Goal: Information Seeking & Learning: Find specific page/section

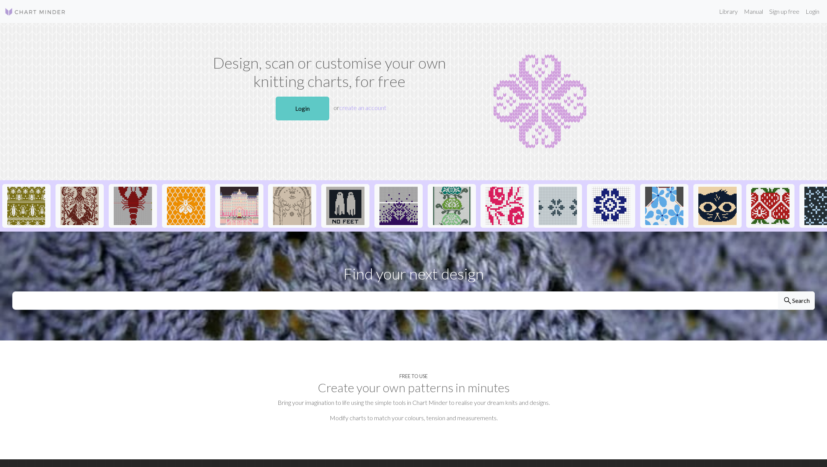
click at [306, 115] on link "Login" at bounding box center [303, 109] width 54 height 24
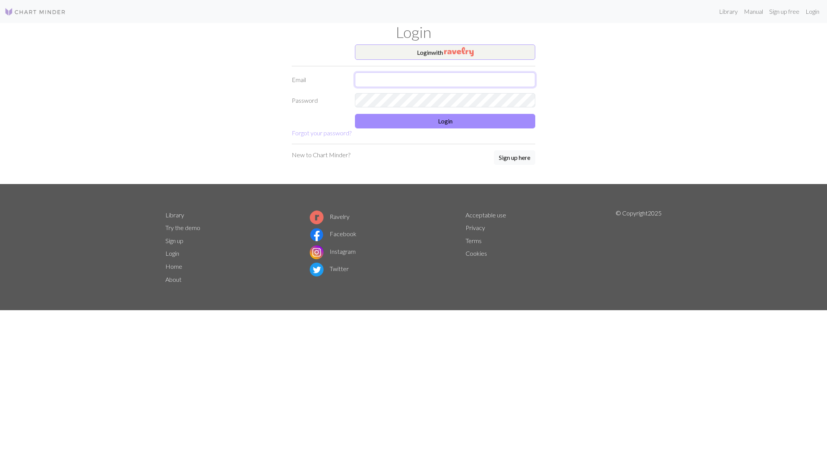
click at [394, 74] on input "text" at bounding box center [445, 79] width 180 height 15
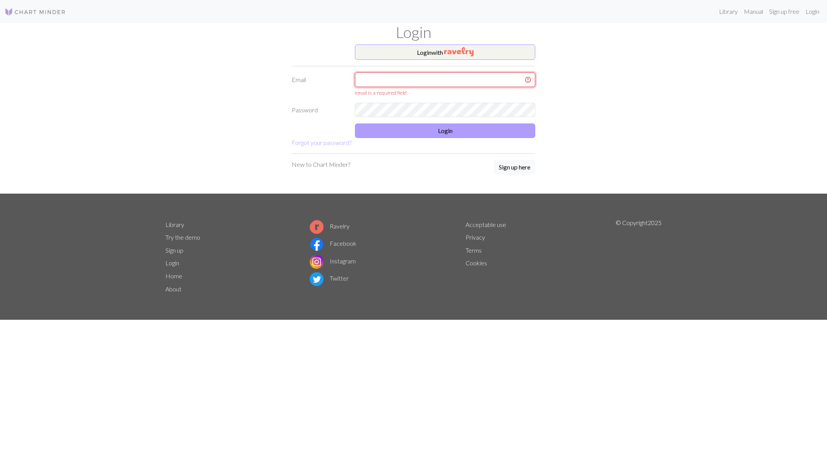
type input "eloisetan@hotmail.co.uk"
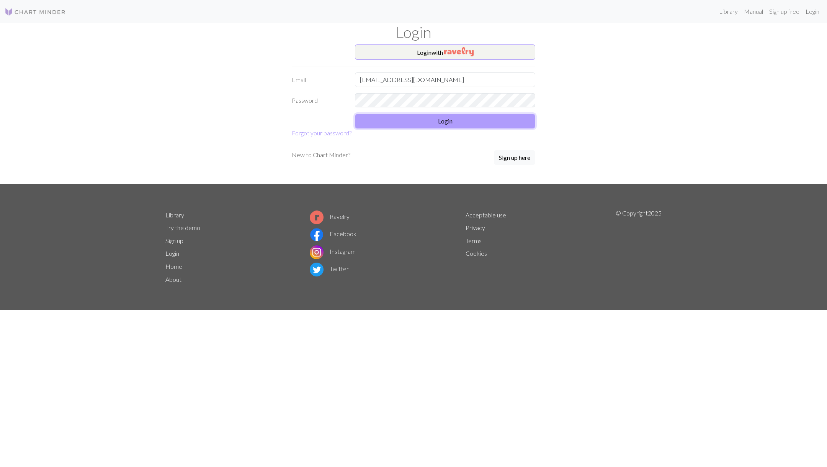
click at [445, 120] on button "Login" at bounding box center [445, 121] width 180 height 15
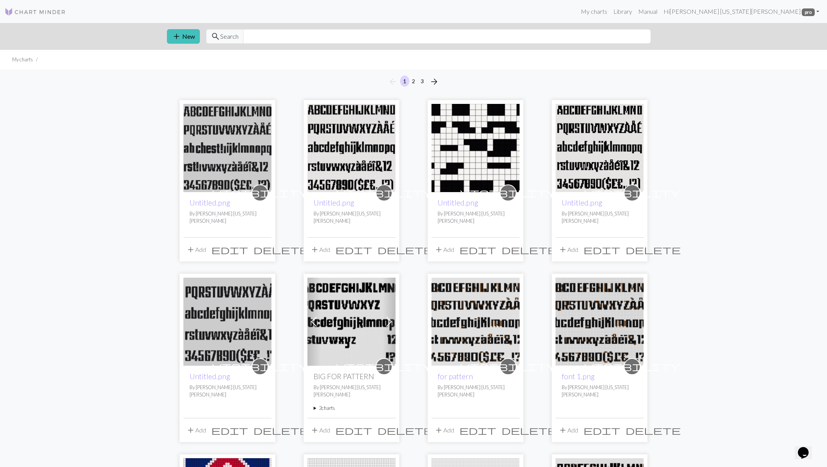
click at [232, 138] on img at bounding box center [227, 148] width 88 height 88
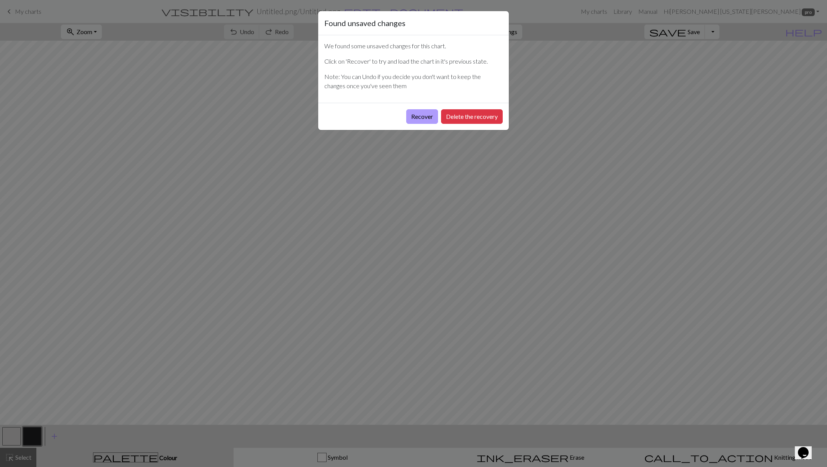
click at [424, 110] on button "Recover" at bounding box center [422, 116] width 32 height 15
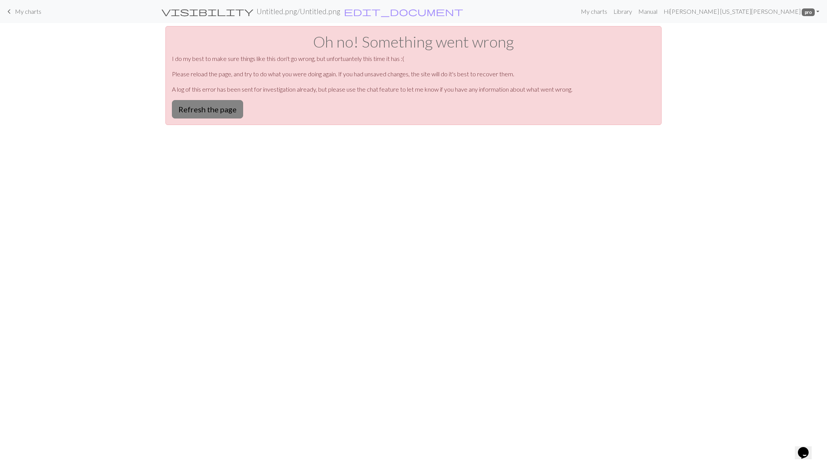
click at [199, 114] on button "Refresh the page" at bounding box center [207, 109] width 71 height 18
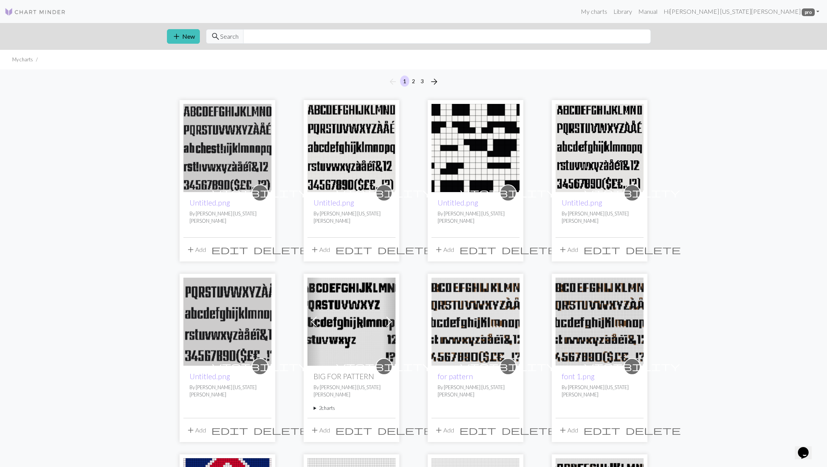
click at [359, 157] on img at bounding box center [352, 148] width 88 height 88
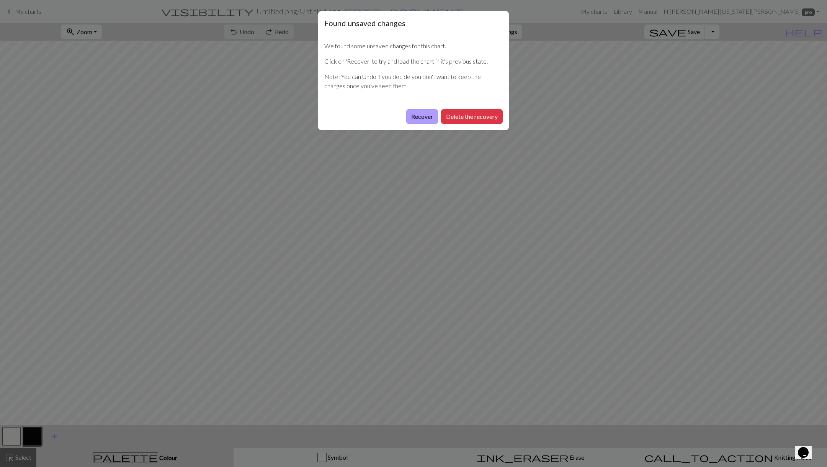
click at [406, 113] on button "Recover" at bounding box center [422, 116] width 32 height 15
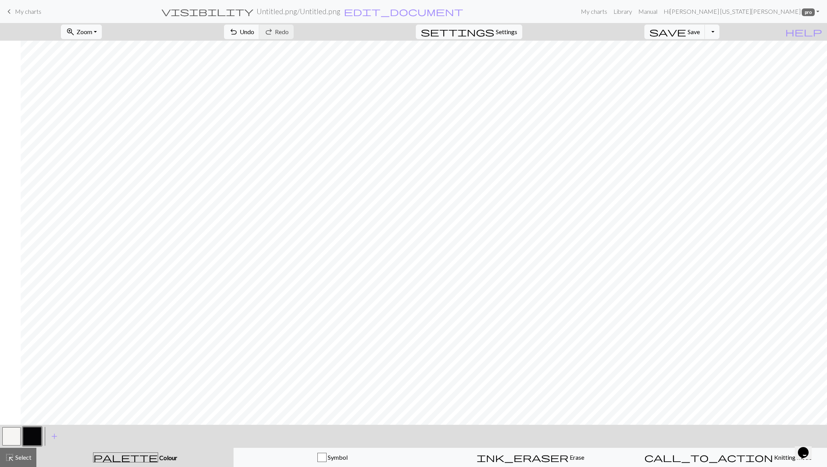
scroll to position [0, 399]
click at [17, 435] on button "button" at bounding box center [11, 436] width 18 height 18
click at [32, 435] on button "button" at bounding box center [32, 436] width 18 height 18
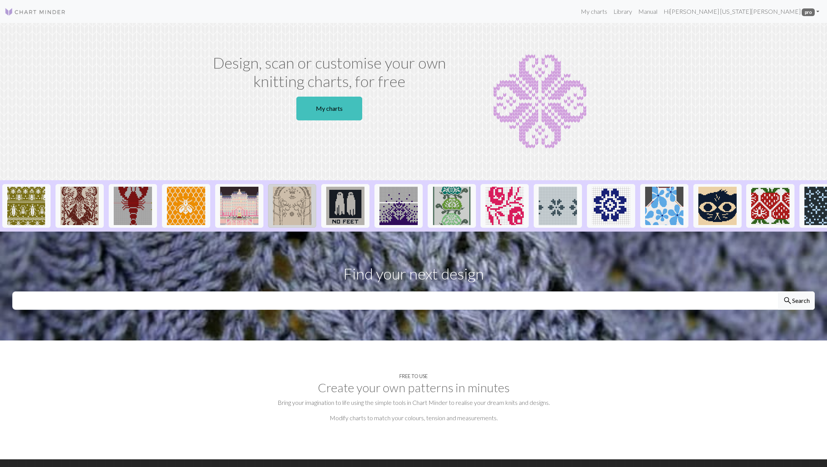
click at [285, 218] on img at bounding box center [292, 206] width 38 height 38
click at [402, 304] on input "text" at bounding box center [395, 300] width 766 height 18
click at [176, 295] on input "text" at bounding box center [395, 300] width 766 height 18
type input "diamond"
click at [778, 291] on button "search Search" at bounding box center [796, 300] width 37 height 18
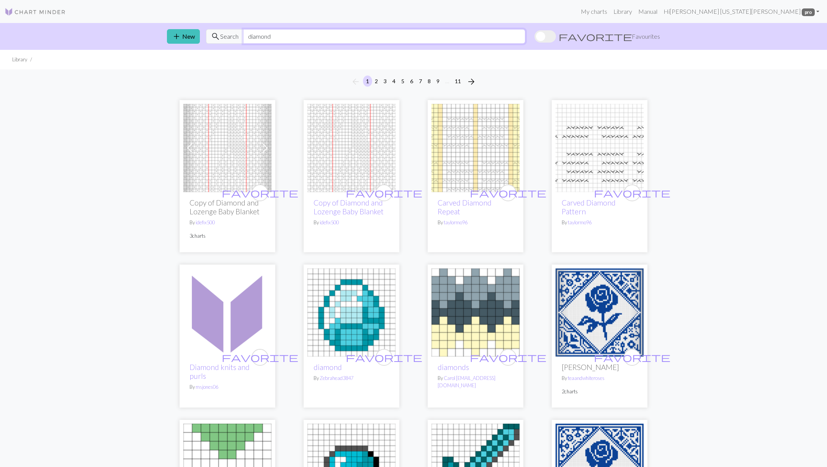
drag, startPoint x: 283, startPoint y: 33, endPoint x: 231, endPoint y: 27, distance: 52.4
click at [231, 27] on div "add New search Search diamond favorite Favourites" at bounding box center [414, 36] width 506 height 27
type input "sparkle"
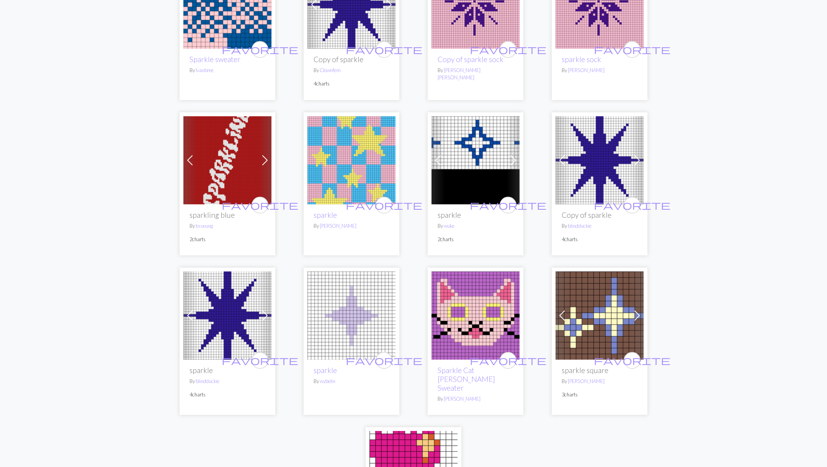
scroll to position [130, 0]
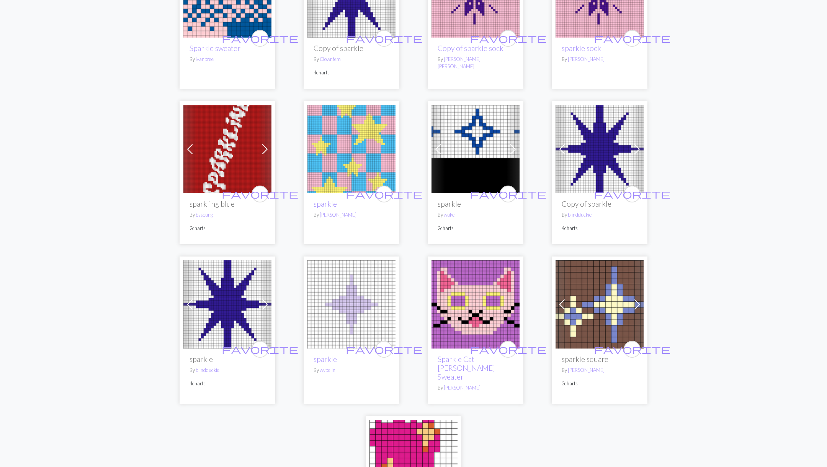
click at [459, 142] on img at bounding box center [476, 149] width 88 height 88
